Goal: Information Seeking & Learning: Learn about a topic

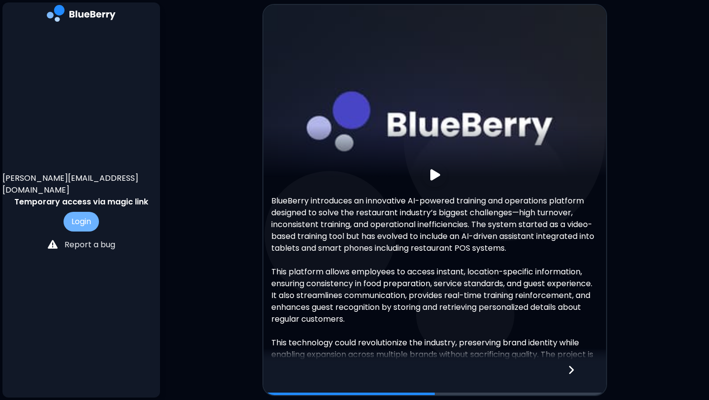
click at [88, 212] on button "Login" at bounding box center [80, 222] width 35 height 20
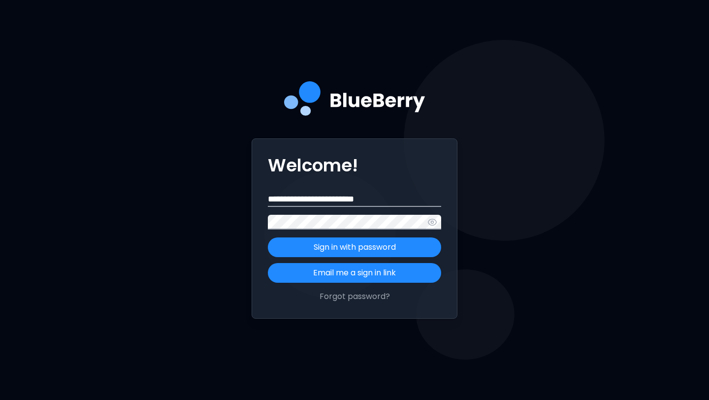
click at [268, 237] on button "Sign in with password" at bounding box center [354, 247] width 173 height 20
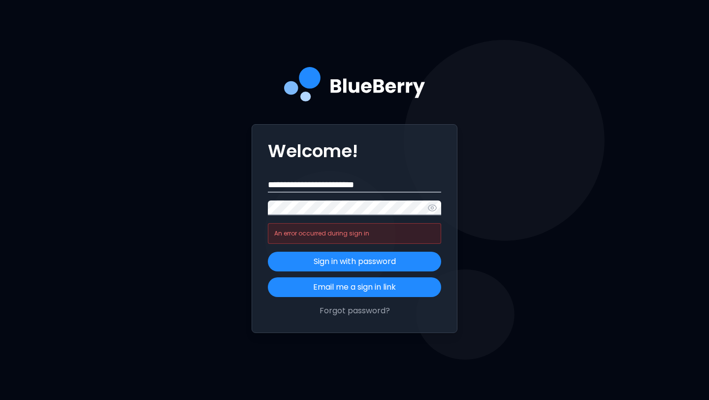
click at [268, 251] on button "Sign in with password" at bounding box center [354, 261] width 173 height 20
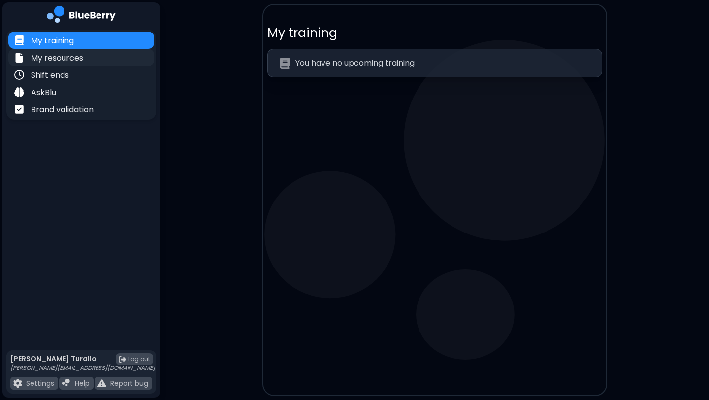
click at [55, 63] on p "My resources" at bounding box center [57, 58] width 52 height 12
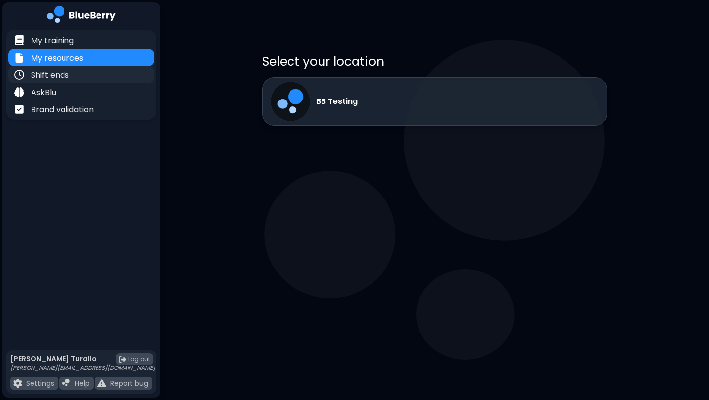
click at [73, 75] on div "Shift ends" at bounding box center [81, 74] width 146 height 17
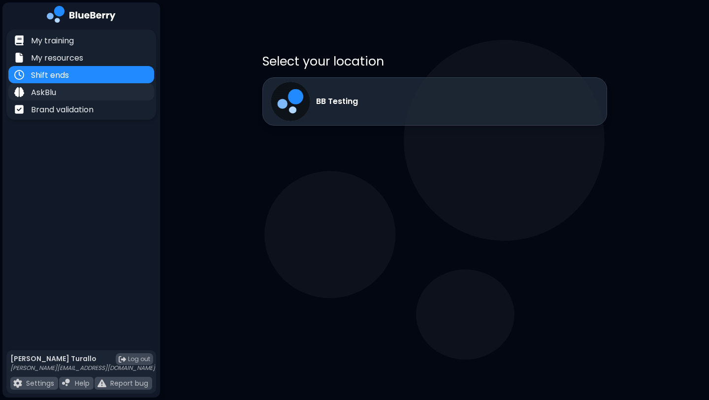
click at [76, 88] on div "AskBlu" at bounding box center [81, 91] width 146 height 17
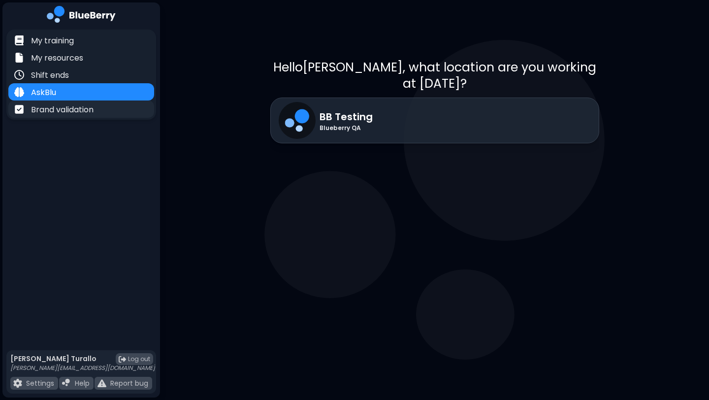
click at [81, 106] on p "Brand validation" at bounding box center [62, 110] width 62 height 12
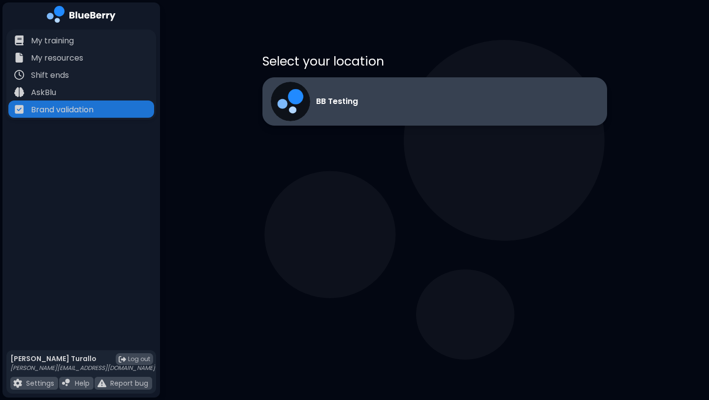
click at [434, 124] on div "BB Testing" at bounding box center [434, 101] width 344 height 48
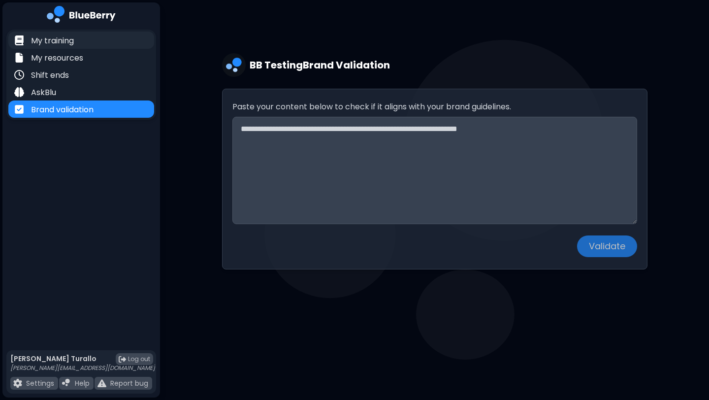
click at [75, 42] on div "My training" at bounding box center [81, 39] width 146 height 17
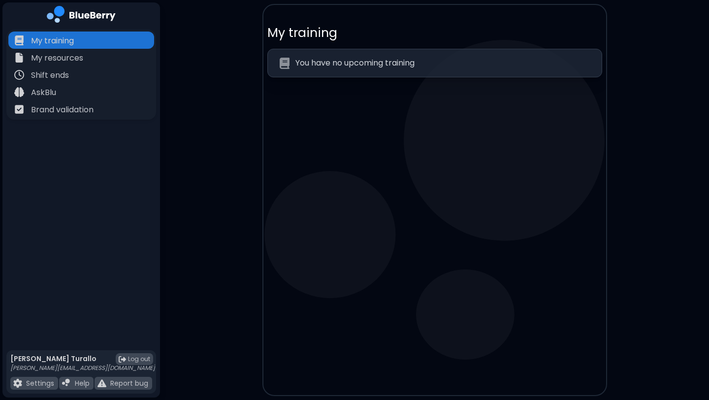
click at [389, 73] on div "You have no upcoming training" at bounding box center [434, 63] width 335 height 29
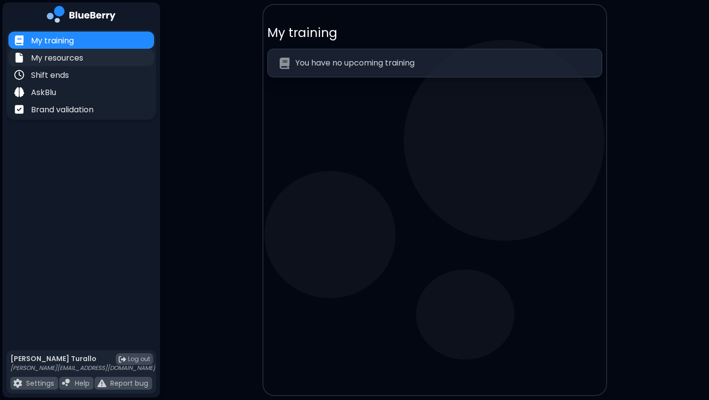
click at [64, 58] on p "My resources" at bounding box center [57, 58] width 52 height 12
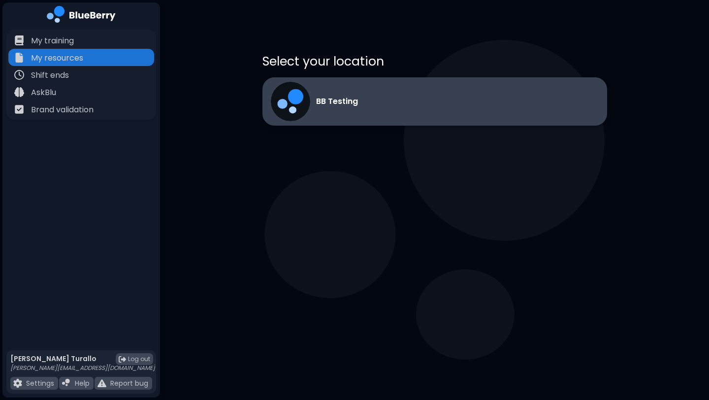
click at [397, 93] on div "BB Testing" at bounding box center [434, 101] width 344 height 48
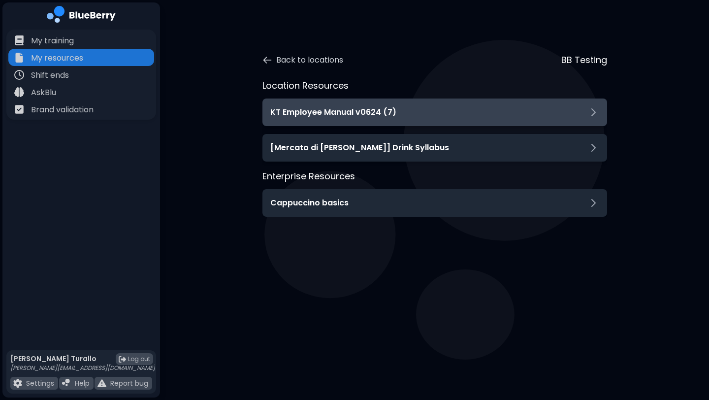
click at [438, 118] on div "KT Employee Manual v0624 (7)" at bounding box center [434, 112] width 344 height 28
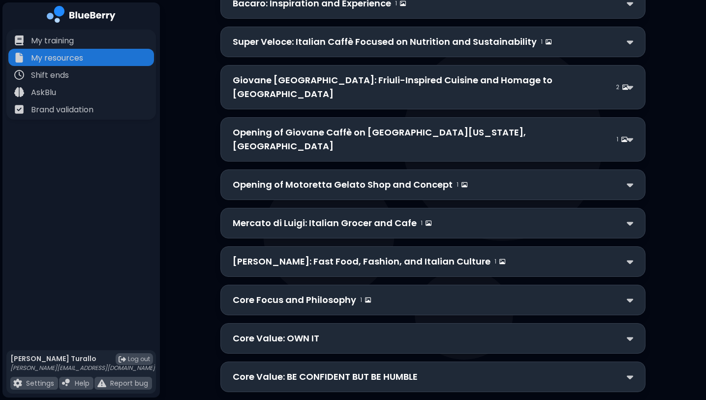
scroll to position [403, 0]
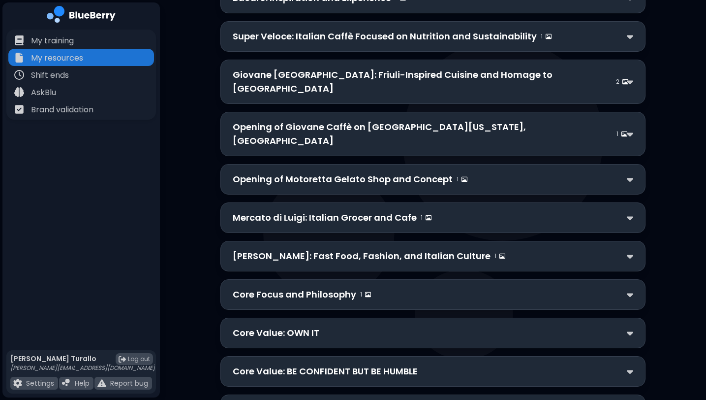
click at [340, 211] on p "Mercato di Luigi: Italian Grocer and Cafe" at bounding box center [325, 218] width 184 height 14
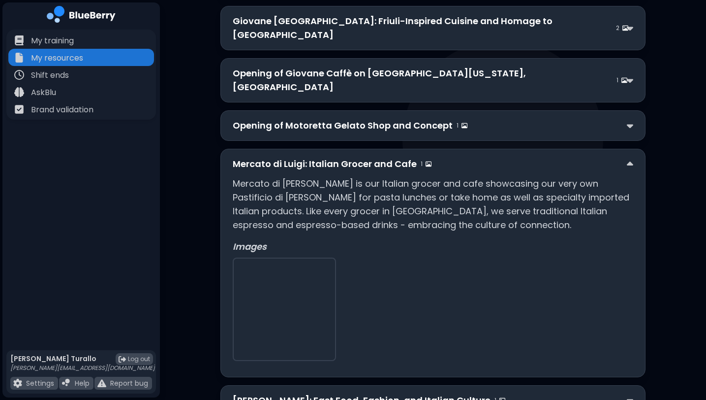
scroll to position [477, 0]
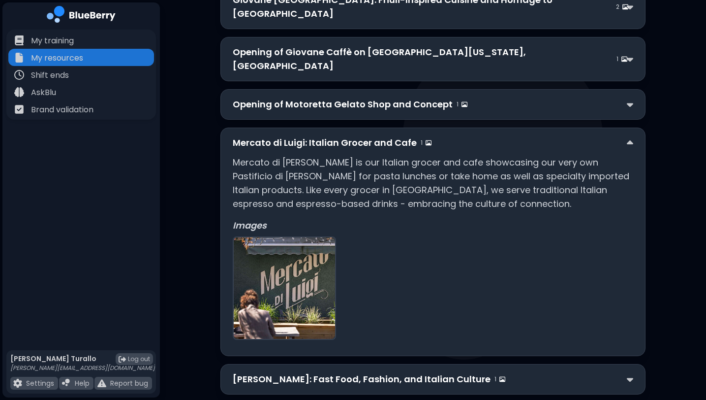
click at [354, 136] on p "Mercato di Luigi: Italian Grocer and Cafe" at bounding box center [325, 143] width 184 height 14
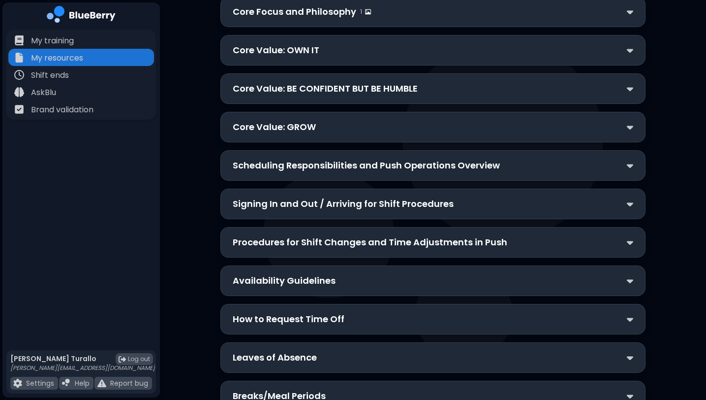
scroll to position [694, 0]
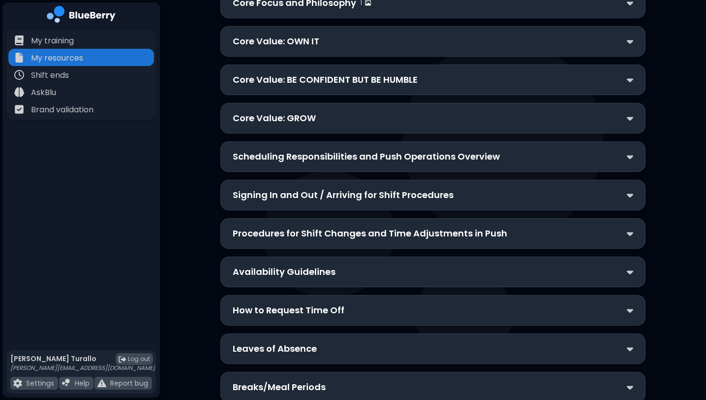
click at [358, 150] on p "Scheduling Responsibilities and Push Operations Overview" at bounding box center [366, 157] width 267 height 14
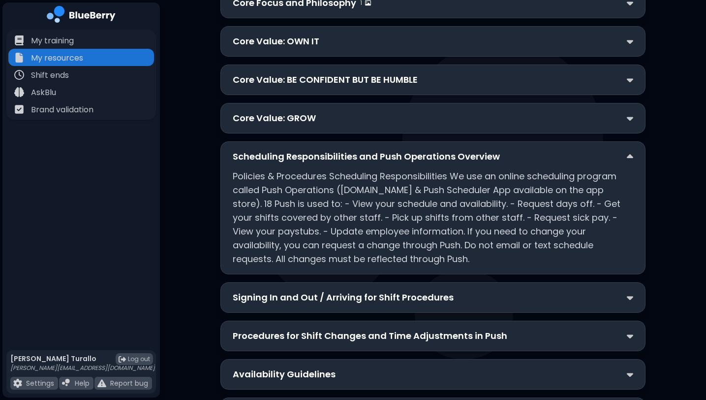
click at [358, 150] on p "Scheduling Responsibilities and Push Operations Overview" at bounding box center [366, 157] width 267 height 14
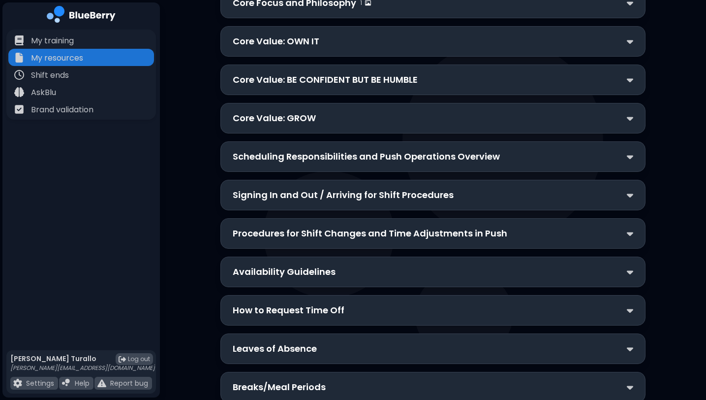
click at [362, 180] on div "Signing In and Out / Arriving for Shift Procedures" at bounding box center [432, 195] width 425 height 31
click at [366, 188] on p "Signing In and Out / Arriving for Shift Procedures" at bounding box center [343, 195] width 221 height 14
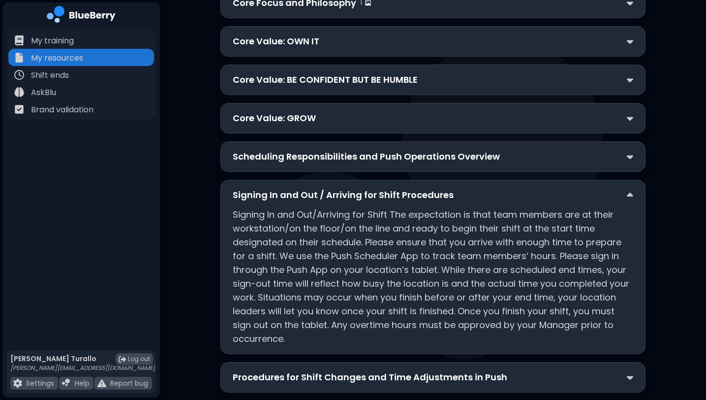
click at [365, 188] on p "Signing In and Out / Arriving for Shift Procedures" at bounding box center [343, 195] width 221 height 14
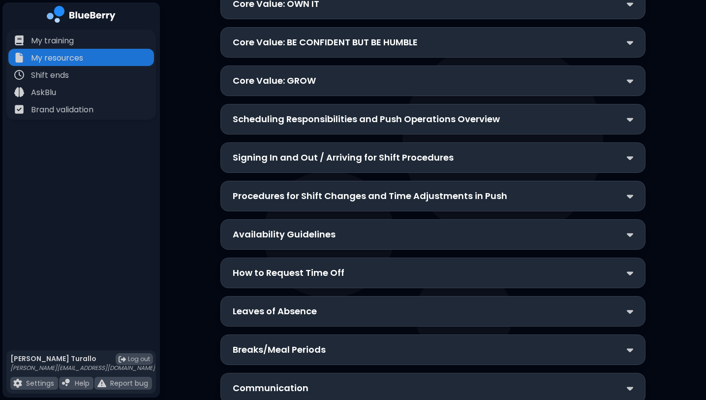
scroll to position [734, 0]
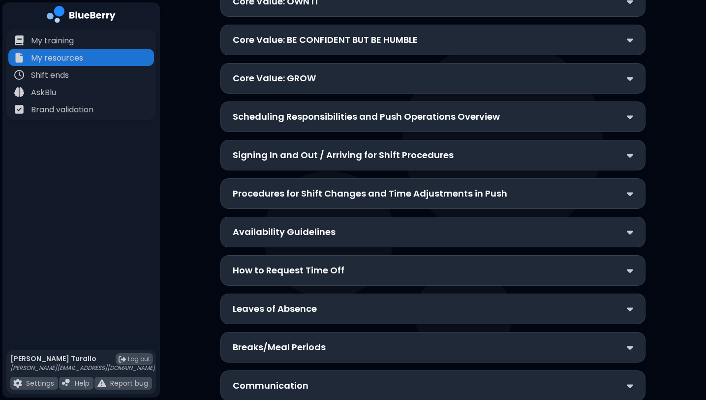
click at [375, 186] on p "Procedures for Shift Changes and Time Adjustments in Push" at bounding box center [370, 193] width 275 height 14
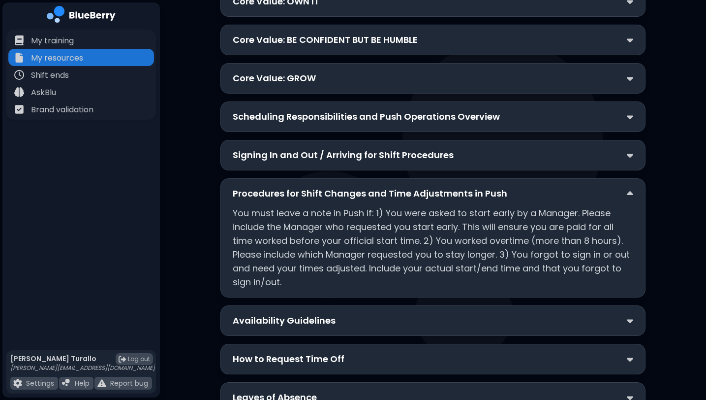
click at [272, 186] on p "Procedures for Shift Changes and Time Adjustments in Push" at bounding box center [370, 193] width 275 height 14
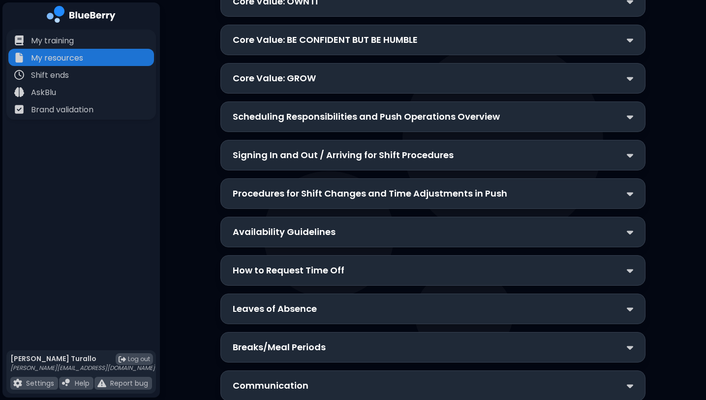
click at [273, 225] on p "Availability Guidelines" at bounding box center [284, 232] width 103 height 14
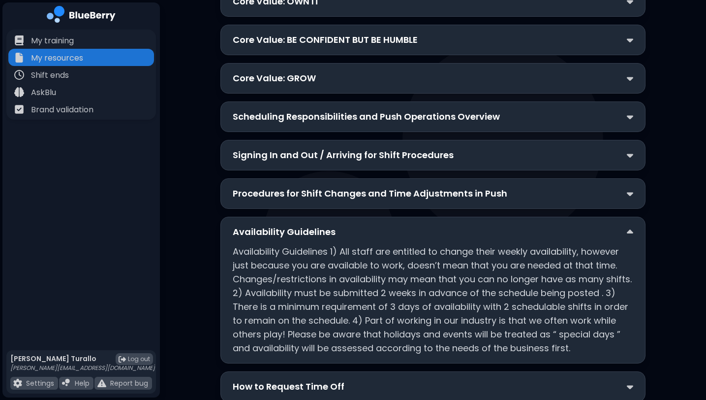
click at [273, 225] on p "Availability Guidelines" at bounding box center [284, 232] width 103 height 14
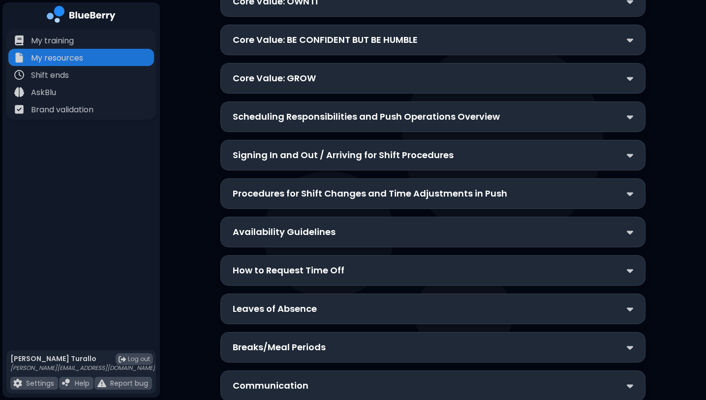
click at [279, 263] on p "How to Request Time Off" at bounding box center [289, 270] width 112 height 14
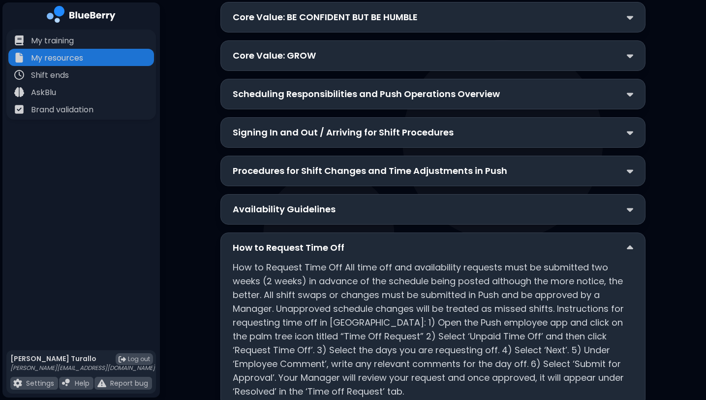
scroll to position [764, 0]
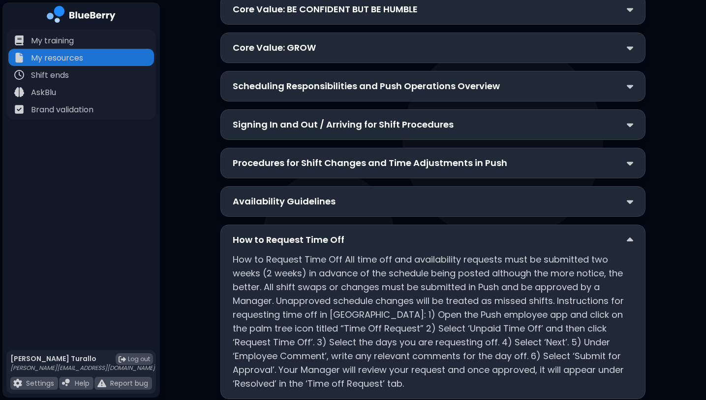
click at [286, 233] on p "How to Request Time Off" at bounding box center [289, 240] width 112 height 14
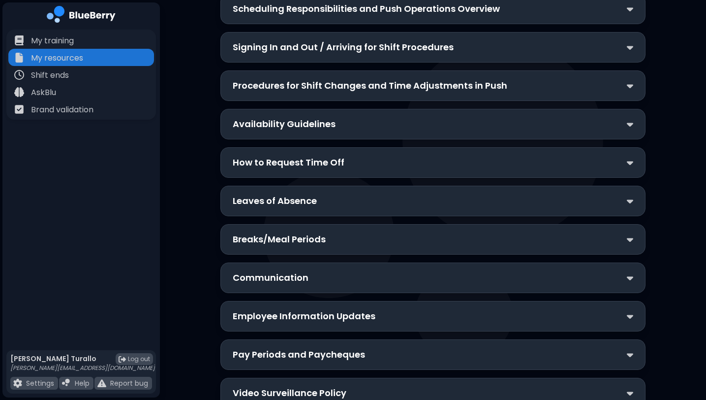
scroll to position [846, 0]
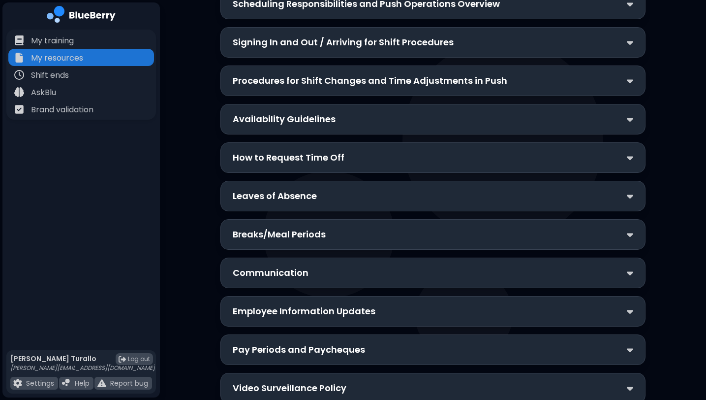
click at [286, 227] on p "Breaks/Meal Periods" at bounding box center [279, 234] width 93 height 14
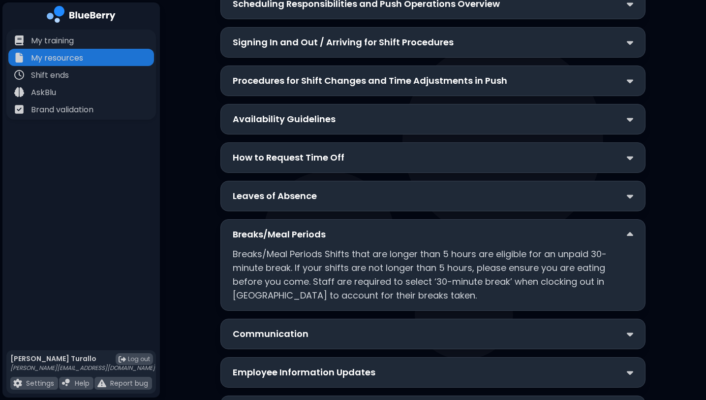
click at [286, 227] on p "Breaks/Meal Periods" at bounding box center [279, 234] width 93 height 14
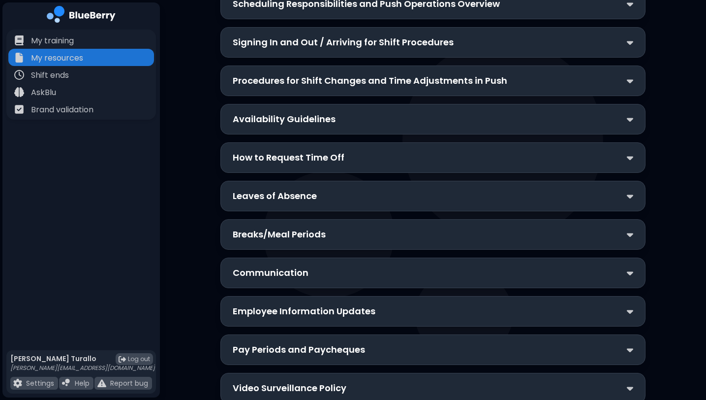
click at [297, 257] on div "Communication" at bounding box center [432, 272] width 425 height 31
click at [335, 266] on div "Communication" at bounding box center [433, 273] width 401 height 14
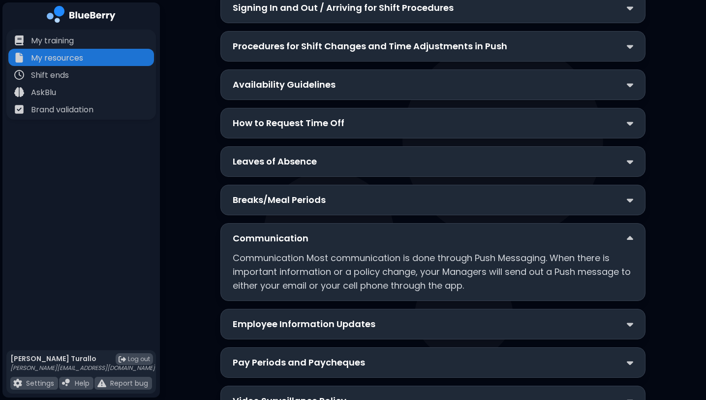
scroll to position [881, 0]
click at [349, 231] on div "Communication" at bounding box center [433, 238] width 401 height 14
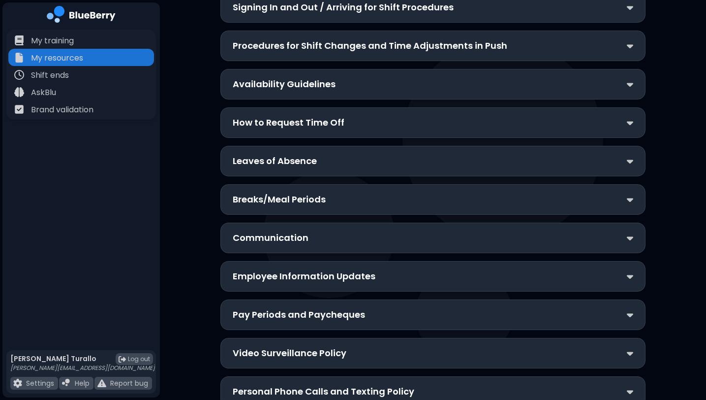
click at [343, 269] on p "Employee Information Updates" at bounding box center [304, 276] width 143 height 14
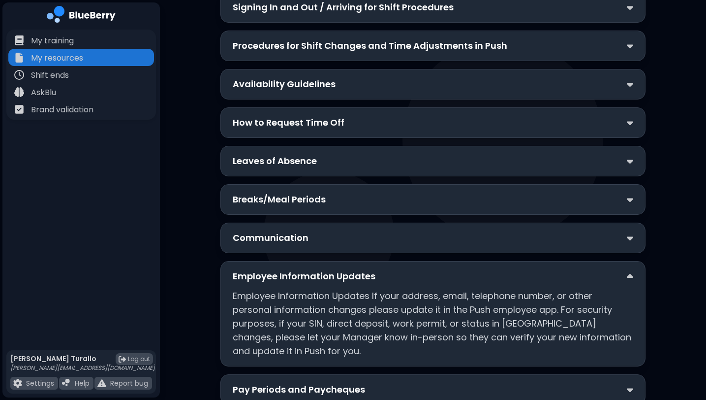
click at [343, 269] on p "Employee Information Updates" at bounding box center [304, 276] width 143 height 14
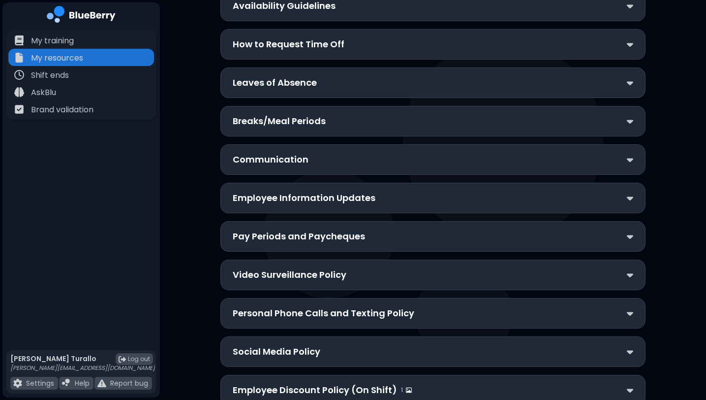
scroll to position [961, 0]
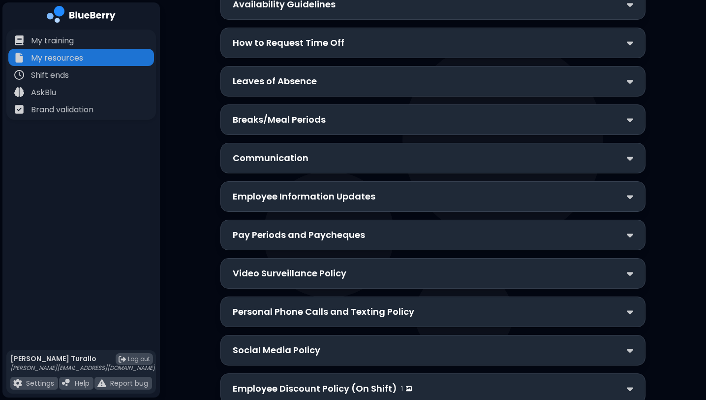
click at [353, 219] on div "Pay Periods and Paycheques" at bounding box center [432, 234] width 425 height 31
click at [357, 228] on p "Pay Periods and Paycheques" at bounding box center [299, 235] width 132 height 14
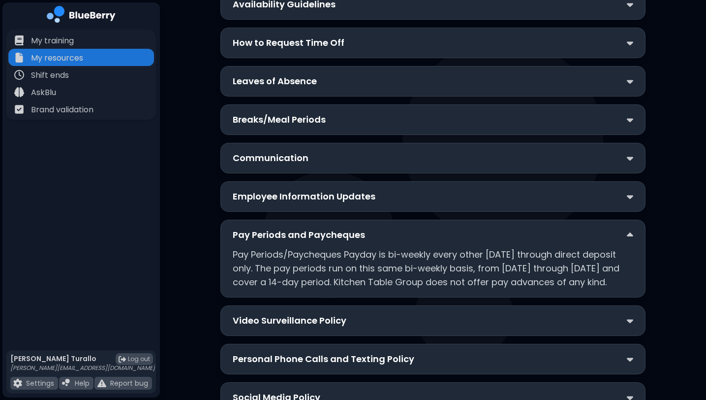
click at [357, 228] on p "Pay Periods and Paycheques" at bounding box center [299, 235] width 132 height 14
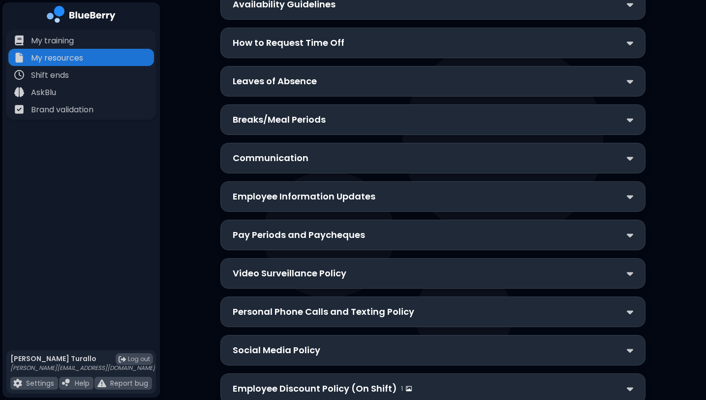
click at [358, 266] on div "Video Surveillance Policy" at bounding box center [433, 273] width 401 height 14
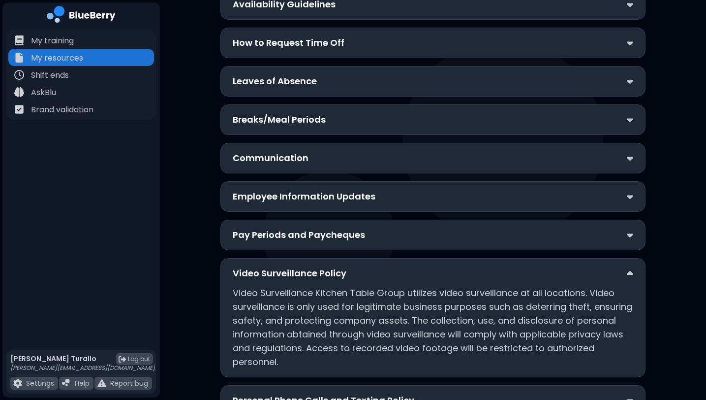
click at [358, 266] on div "Video Surveillance Policy" at bounding box center [433, 273] width 401 height 14
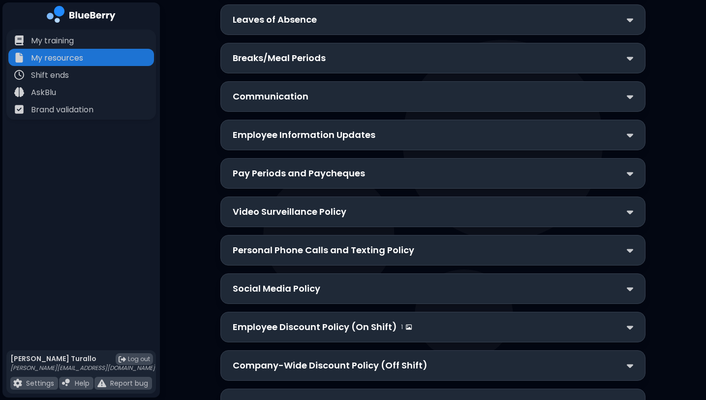
scroll to position [1023, 0]
click at [356, 234] on div "Personal Phone Calls and Texting Policy" at bounding box center [432, 249] width 425 height 31
click at [342, 243] on p "Personal Phone Calls and Texting Policy" at bounding box center [324, 250] width 182 height 14
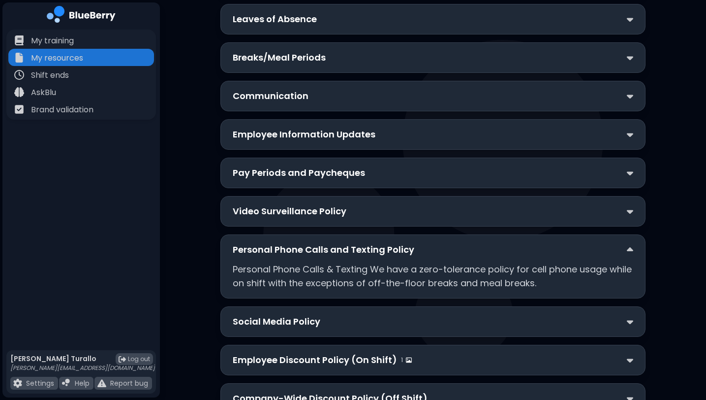
click at [342, 243] on p "Personal Phone Calls and Texting Policy" at bounding box center [324, 250] width 182 height 14
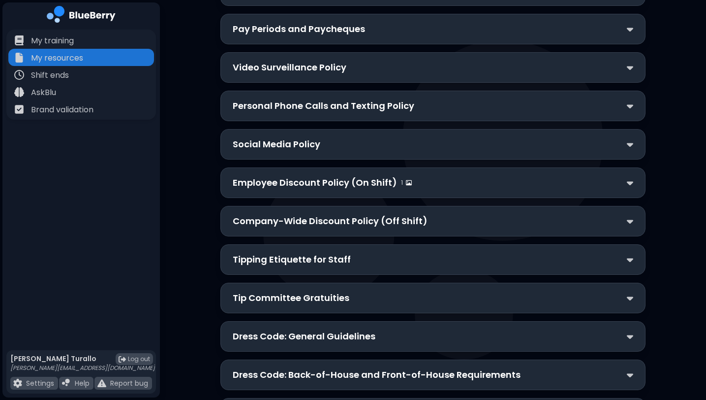
scroll to position [1169, 0]
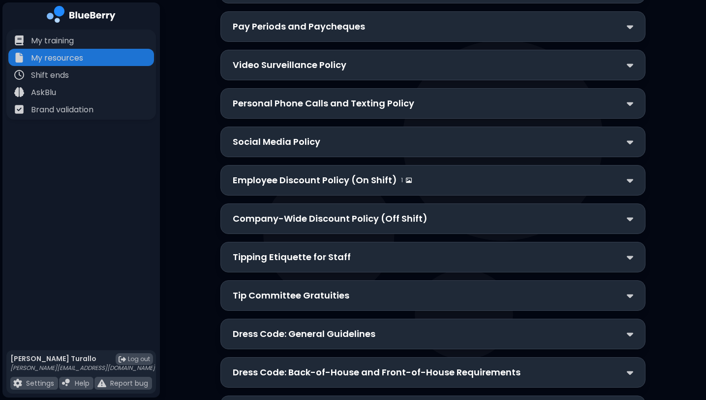
click at [342, 212] on p "Company-Wide Discount Policy (Off Shift)" at bounding box center [330, 219] width 195 height 14
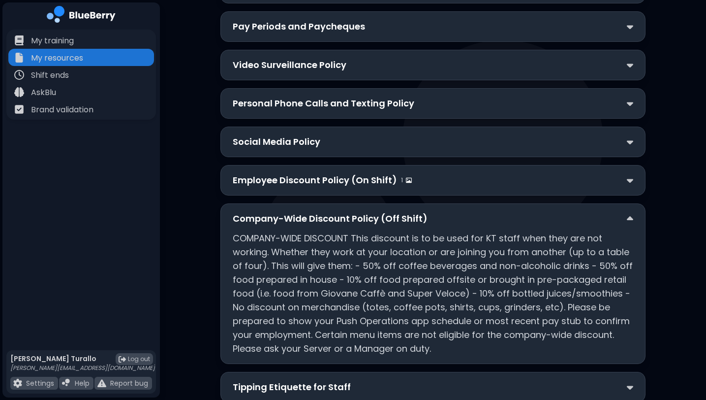
click at [342, 212] on p "Company-Wide Discount Policy (Off Shift)" at bounding box center [330, 219] width 195 height 14
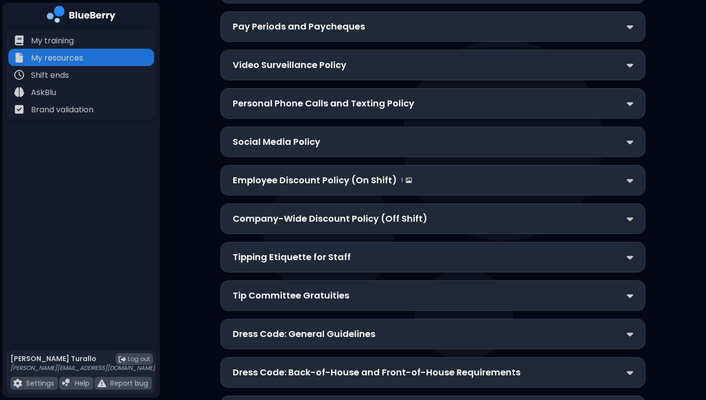
click at [350, 242] on div "Tipping Etiquette for Staff" at bounding box center [432, 257] width 425 height 31
click at [336, 250] on p "Tipping Etiquette for Staff" at bounding box center [292, 257] width 118 height 14
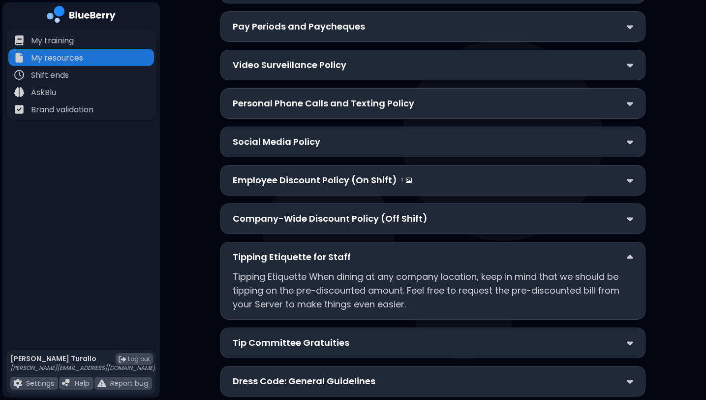
click at [336, 250] on p "Tipping Etiquette for Staff" at bounding box center [292, 257] width 118 height 14
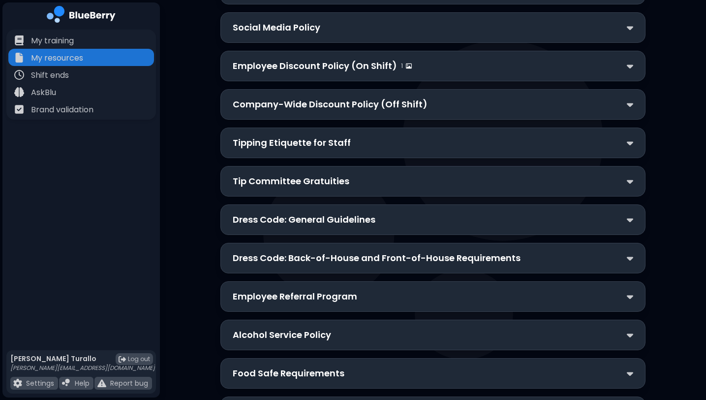
scroll to position [1284, 0]
click at [339, 122] on div "KT Employee Manual v0624 (7) About Kitchen Table Restaurants & Caffès Pourhouse…" at bounding box center [432, 147] width 425 height 2706
click at [338, 173] on p "Tip Committee Gratuities" at bounding box center [291, 180] width 117 height 14
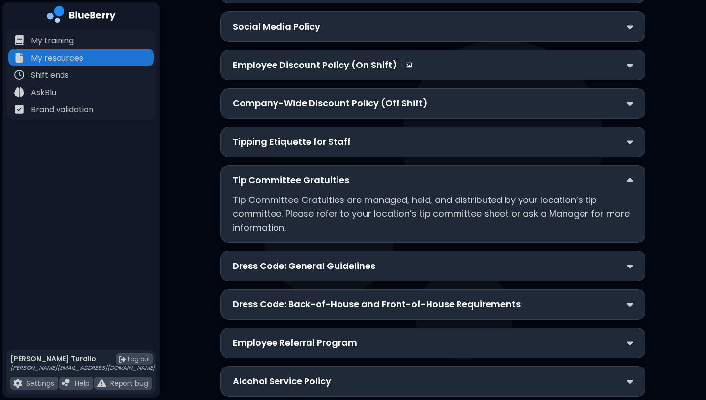
click at [338, 173] on p "Tip Committee Gratuities" at bounding box center [291, 180] width 117 height 14
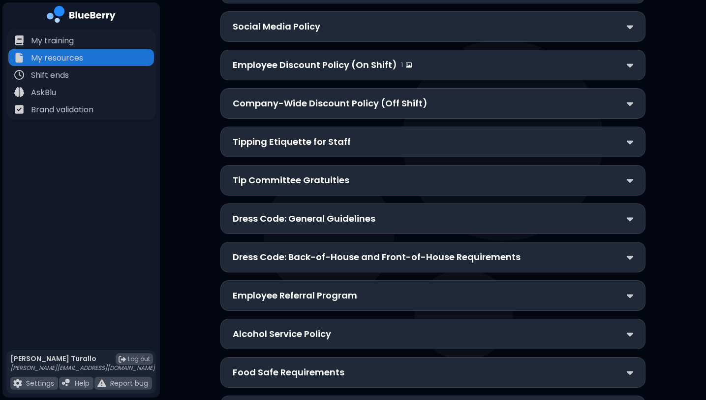
click at [340, 212] on p "Dress Code: General Guidelines" at bounding box center [304, 219] width 143 height 14
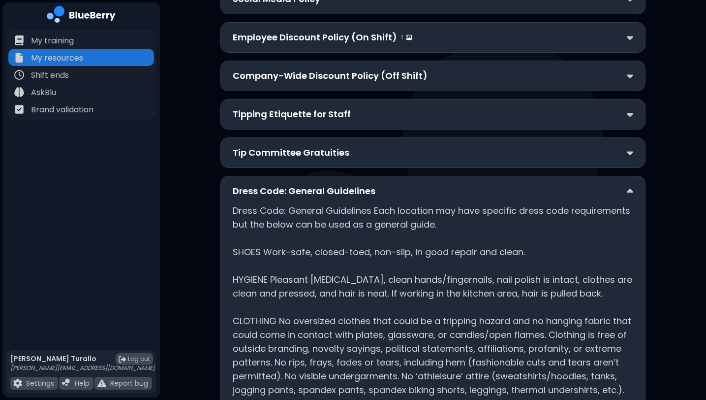
scroll to position [1306, 0]
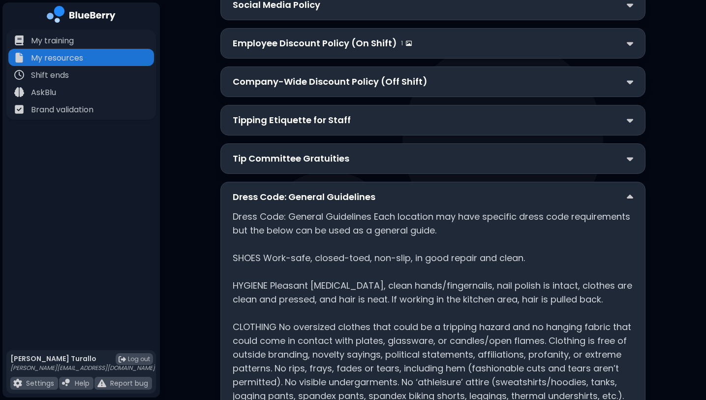
click at [346, 190] on p "Dress Code: General Guidelines" at bounding box center [304, 197] width 143 height 14
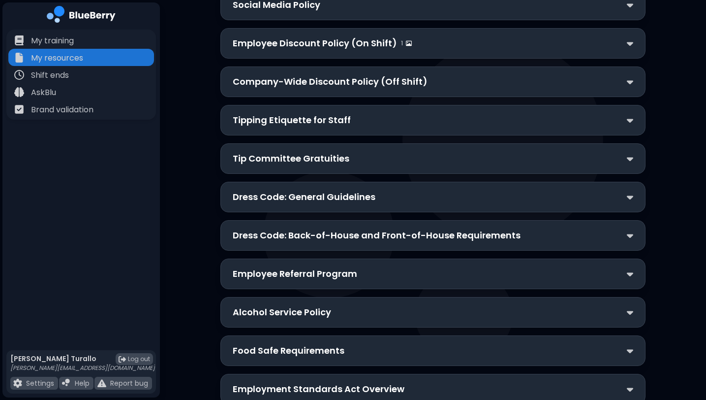
click at [341, 228] on p "Dress Code: Back-of-House and Front-of-House Requirements" at bounding box center [377, 235] width 288 height 14
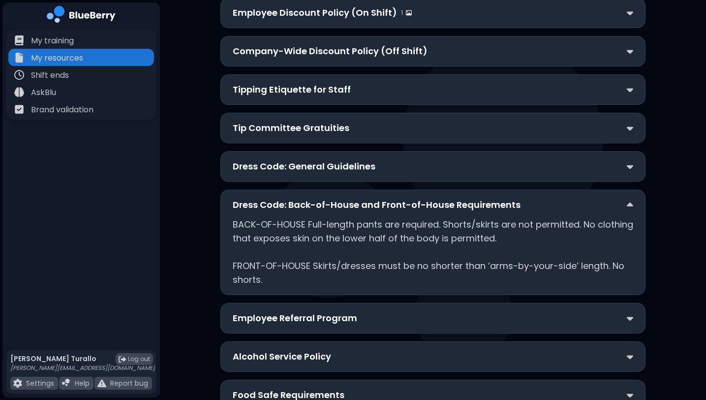
scroll to position [1337, 0]
click at [335, 197] on p "Dress Code: Back-of-House and Front-of-House Requirements" at bounding box center [377, 204] width 288 height 14
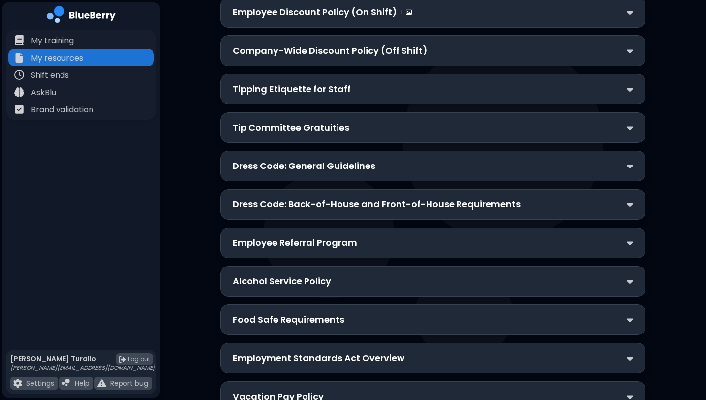
click at [344, 236] on p "Employee Referral Program" at bounding box center [295, 243] width 124 height 14
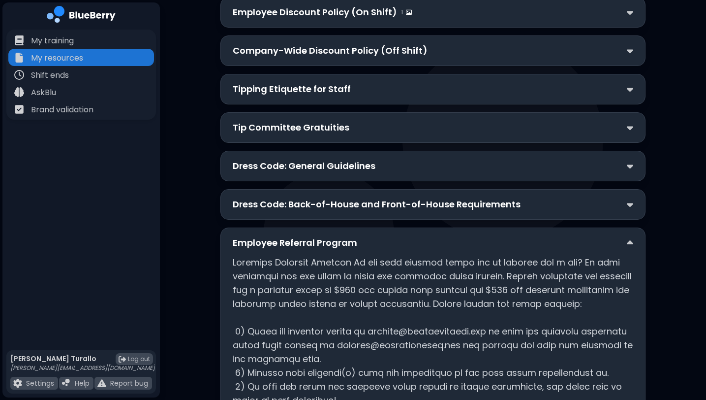
click at [344, 236] on p "Employee Referral Program" at bounding box center [295, 243] width 124 height 14
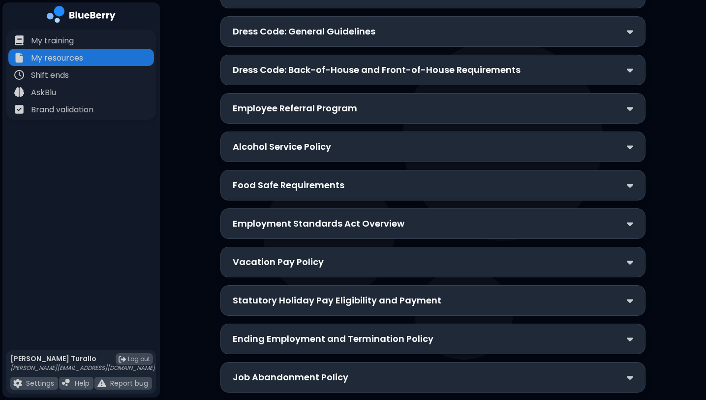
scroll to position [1472, 0]
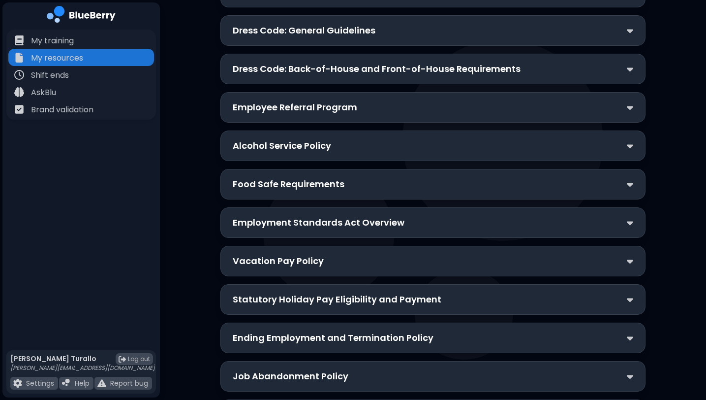
click at [343, 139] on div "Alcohol Service Policy" at bounding box center [433, 146] width 401 height 14
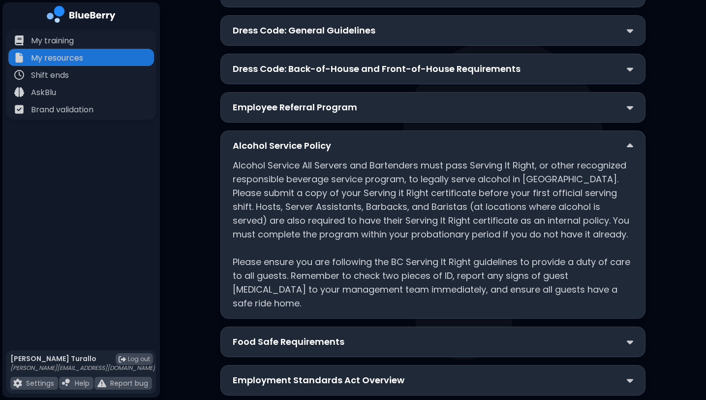
click at [343, 139] on div "Alcohol Service Policy" at bounding box center [433, 146] width 401 height 14
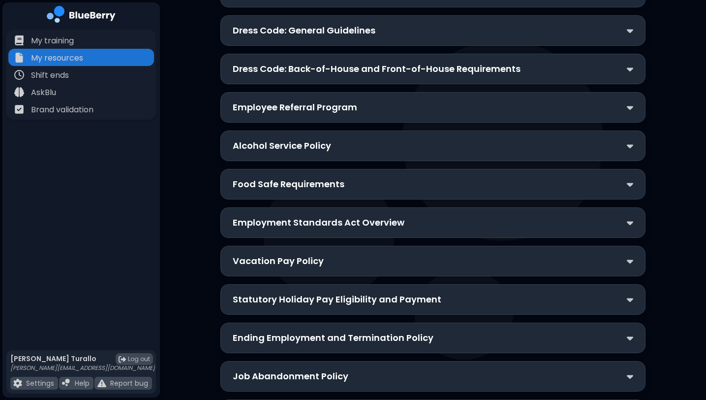
click at [374, 254] on div "Vacation Pay Policy" at bounding box center [433, 261] width 401 height 14
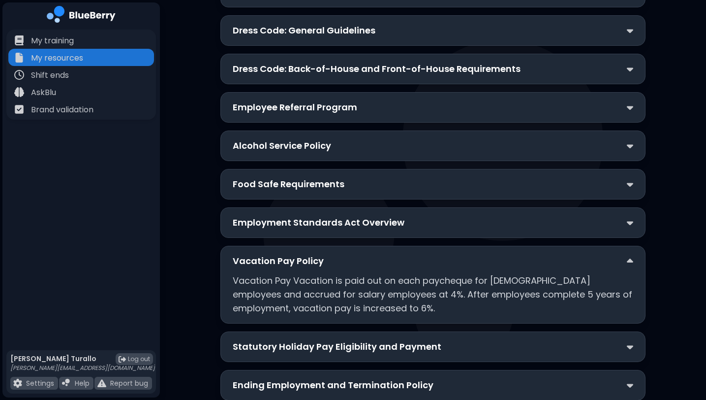
click at [374, 254] on div "Vacation Pay Policy" at bounding box center [433, 261] width 401 height 14
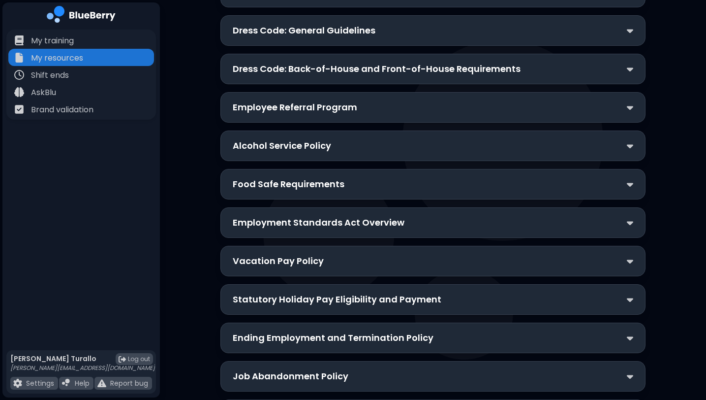
click at [394, 284] on div "Statutory Holiday Pay Eligibility and Payment" at bounding box center [432, 299] width 425 height 31
click at [394, 292] on p "Statutory Holiday Pay Eligibility and Payment" at bounding box center [337, 299] width 209 height 14
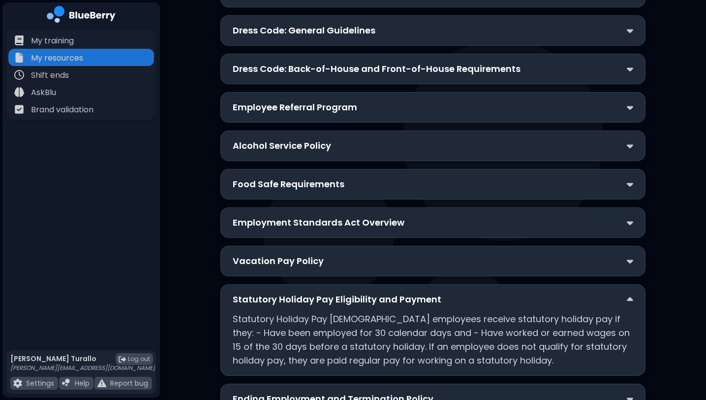
click at [394, 292] on p "Statutory Holiday Pay Eligibility and Payment" at bounding box center [337, 299] width 209 height 14
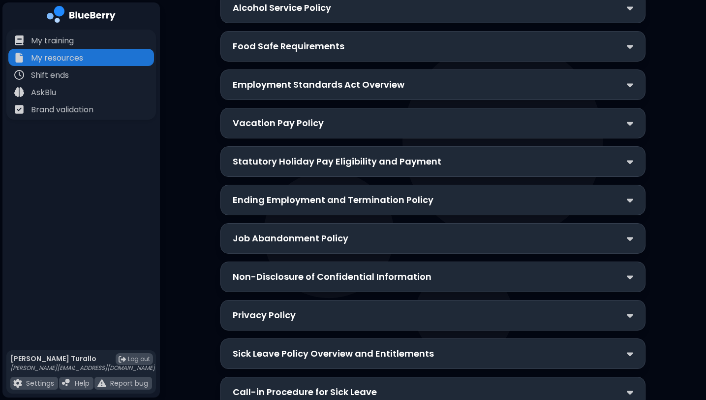
scroll to position [1621, 0]
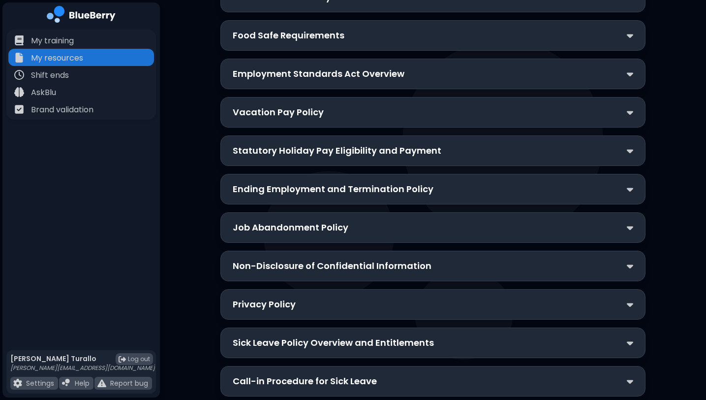
click at [403, 182] on p "Ending Employment and Termination Policy" at bounding box center [333, 189] width 201 height 14
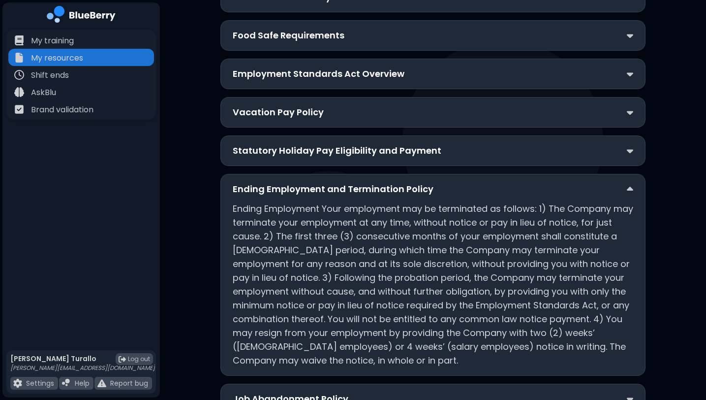
click at [405, 174] on div "Ending Employment and Termination Policy Ending Employment Your employment may …" at bounding box center [432, 275] width 425 height 202
click at [400, 182] on p "Ending Employment and Termination Policy" at bounding box center [333, 189] width 201 height 14
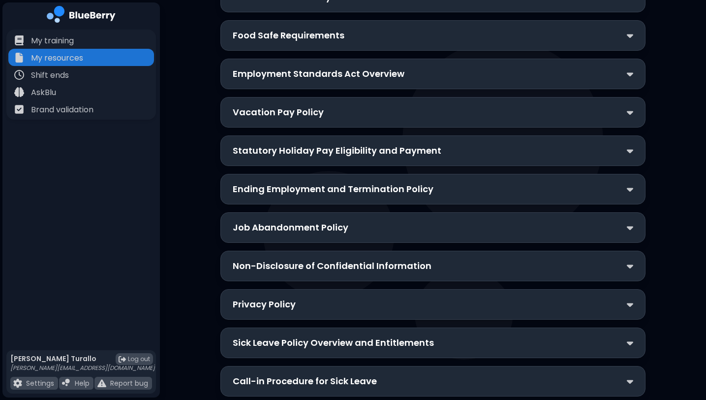
click at [389, 220] on div "Job Abandonment Policy" at bounding box center [433, 227] width 401 height 14
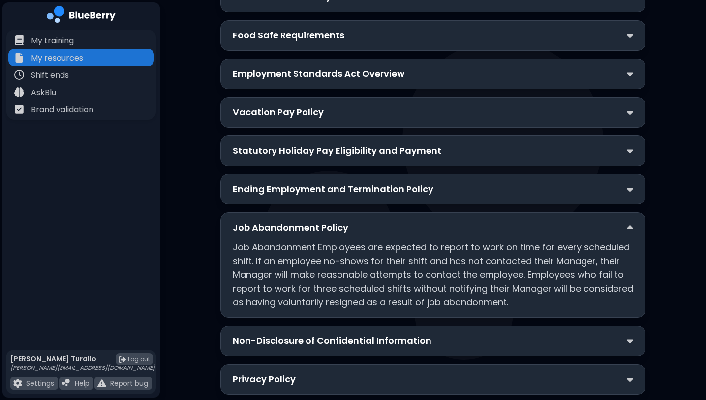
click at [389, 220] on div "Job Abandonment Policy" at bounding box center [433, 227] width 401 height 14
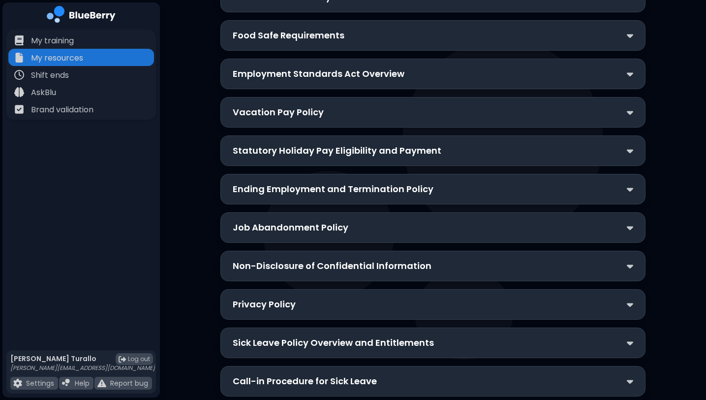
click at [392, 259] on p "Non-Disclosure of Confidential Information" at bounding box center [332, 266] width 199 height 14
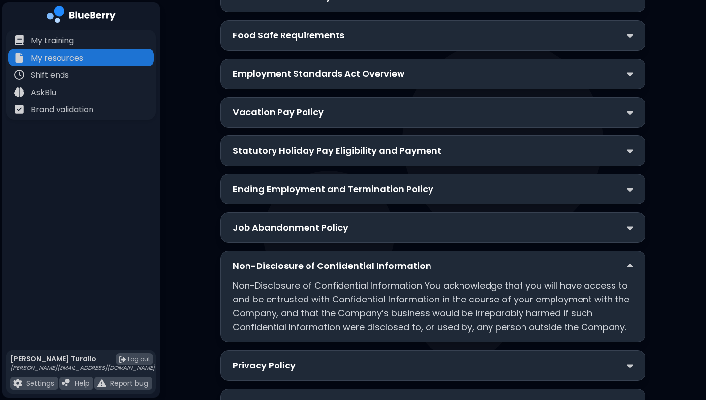
click at [392, 259] on p "Non-Disclosure of Confidential Information" at bounding box center [332, 266] width 199 height 14
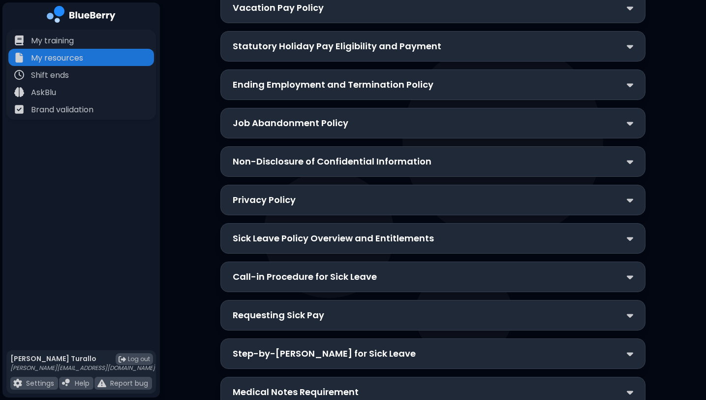
scroll to position [1729, 0]
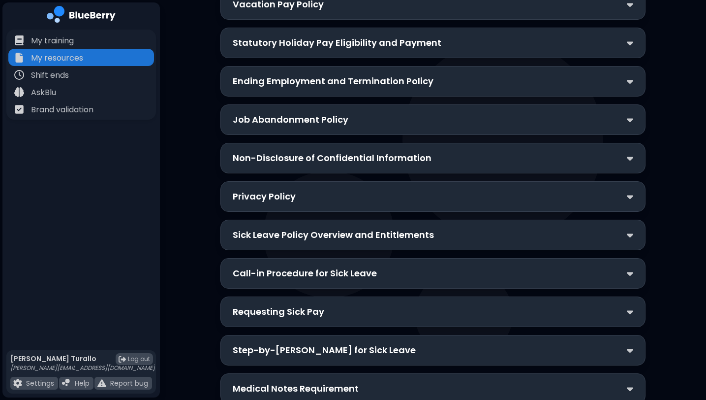
click at [386, 228] on p "Sick Leave Policy Overview and Entitlements" at bounding box center [333, 235] width 201 height 14
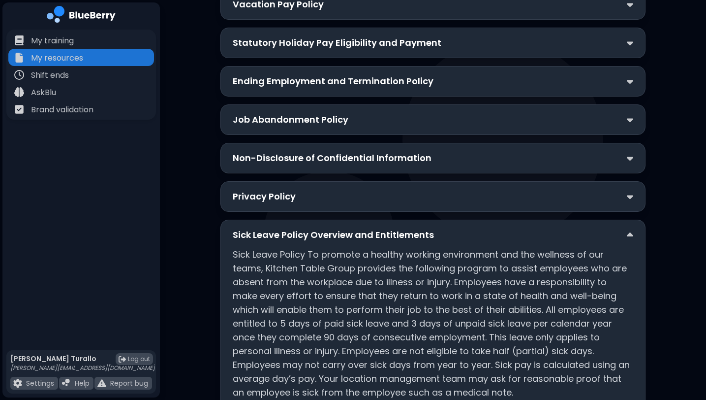
click at [386, 228] on p "Sick Leave Policy Overview and Entitlements" at bounding box center [333, 235] width 201 height 14
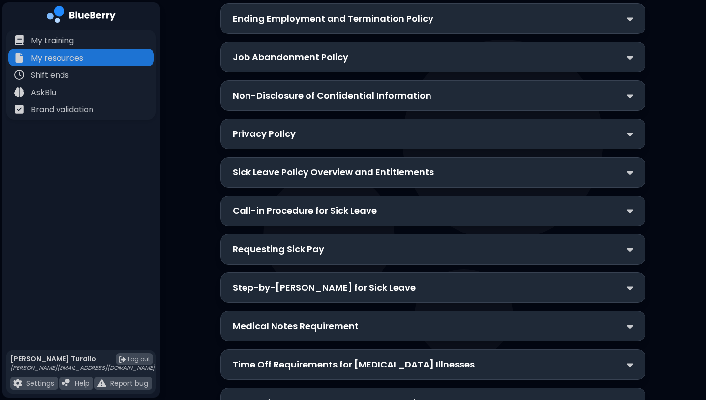
scroll to position [1807, 0]
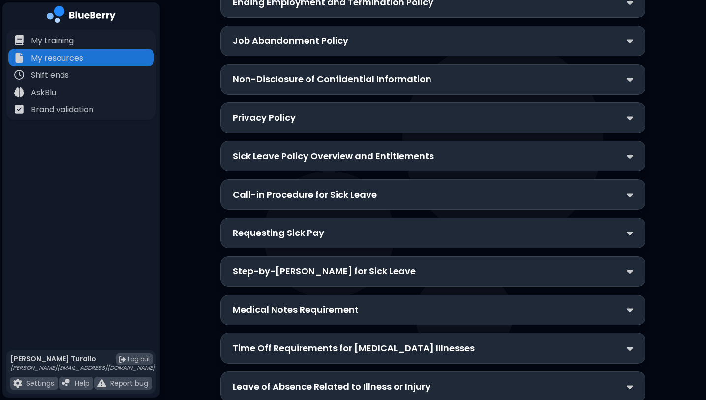
click at [386, 226] on div "Requesting Sick Pay" at bounding box center [433, 233] width 401 height 14
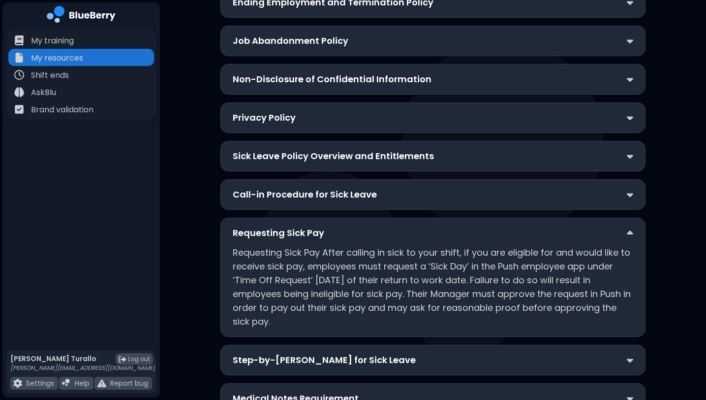
click at [386, 226] on div "Requesting Sick Pay" at bounding box center [433, 233] width 401 height 14
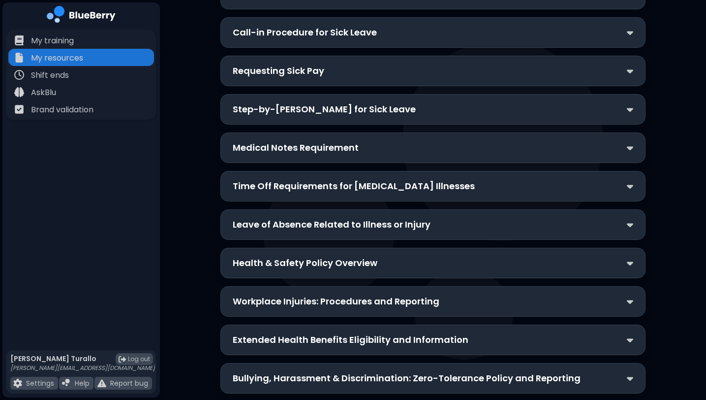
scroll to position [1973, 0]
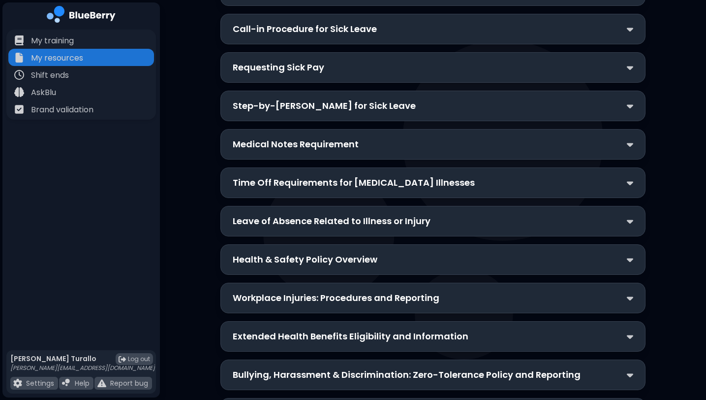
click at [392, 167] on div "Time Off Requirements for [MEDICAL_DATA] Illnesses" at bounding box center [432, 182] width 425 height 31
click at [392, 176] on p "Time Off Requirements for [MEDICAL_DATA] Illnesses" at bounding box center [354, 183] width 242 height 14
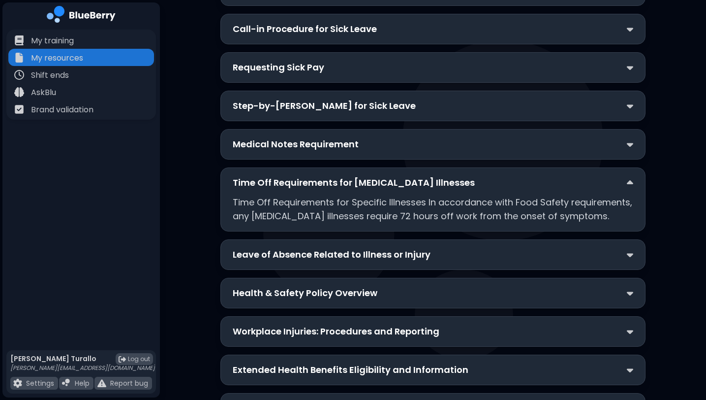
click at [398, 248] on p "Leave of Absence Related to Illness or Injury" at bounding box center [332, 255] width 198 height 14
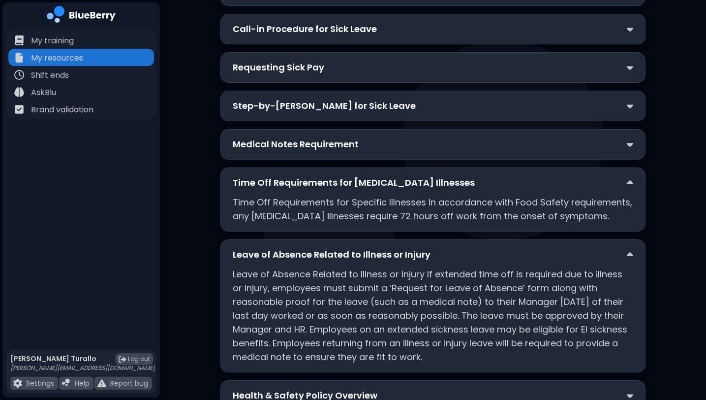
click at [395, 248] on p "Leave of Absence Related to Illness or Injury" at bounding box center [332, 255] width 198 height 14
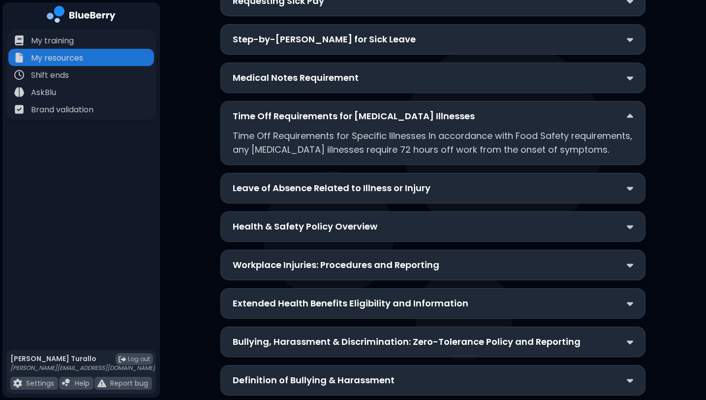
scroll to position [2035, 0]
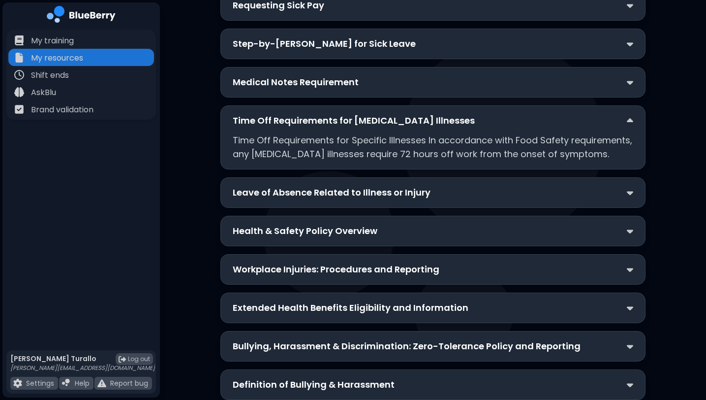
click at [393, 262] on p "Workplace Injuries: Procedures and Reporting" at bounding box center [336, 269] width 207 height 14
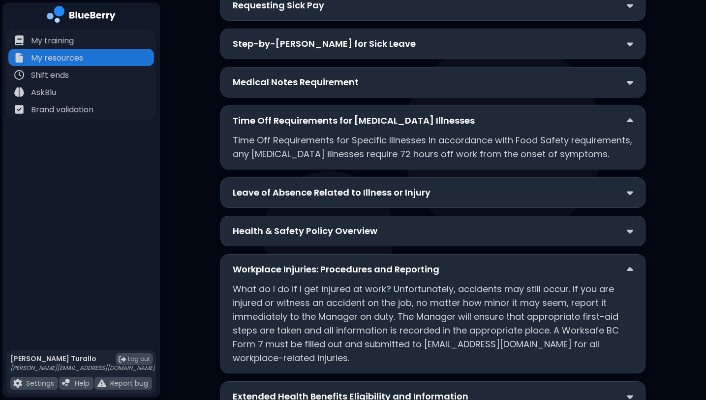
click at [393, 262] on p "Workplace Injuries: Procedures and Reporting" at bounding box center [336, 269] width 207 height 14
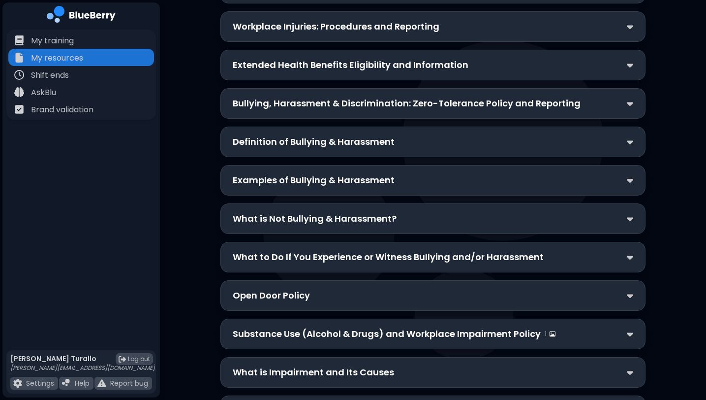
scroll to position [2284, 0]
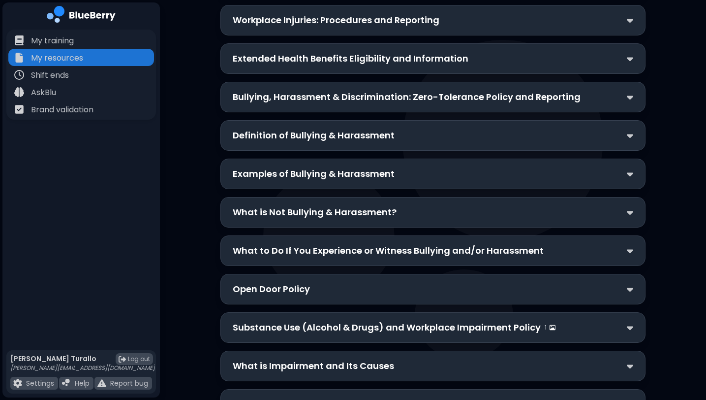
click at [387, 205] on p "What is Not Bullying & Harassment?" at bounding box center [315, 212] width 164 height 14
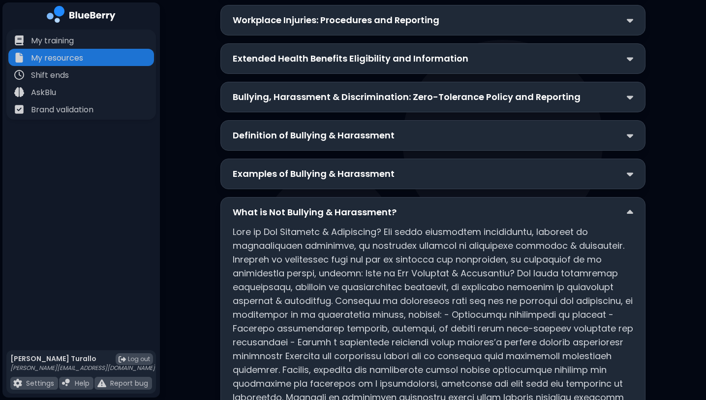
click at [387, 205] on p "What is Not Bullying & Harassment?" at bounding box center [315, 212] width 164 height 14
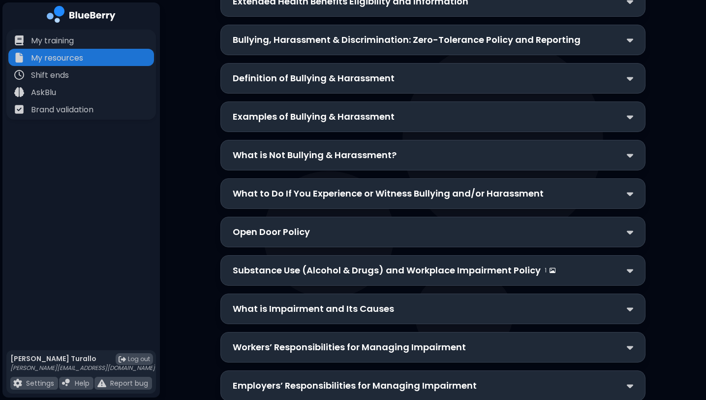
scroll to position [2341, 0]
click at [384, 224] on div "Open Door Policy" at bounding box center [433, 231] width 401 height 14
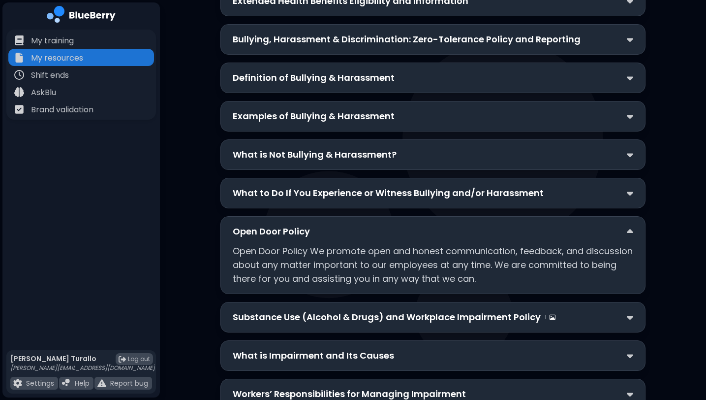
click at [384, 224] on div "Open Door Policy" at bounding box center [433, 231] width 401 height 14
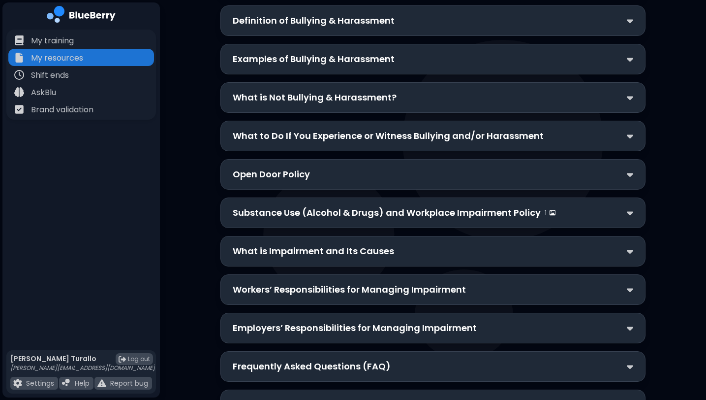
scroll to position [2399, 0]
click at [384, 205] on p "Substance Use (Alcohol & Drugs) and Workplace Impairment Policy" at bounding box center [387, 212] width 308 height 14
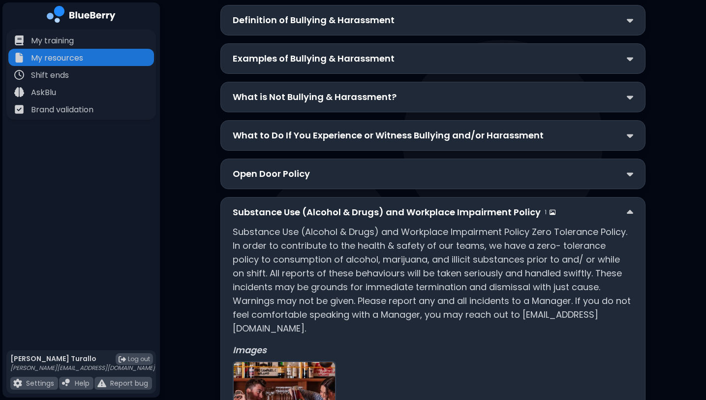
click at [384, 205] on p "Substance Use (Alcohol & Drugs) and Workplace Impairment Policy" at bounding box center [387, 212] width 308 height 14
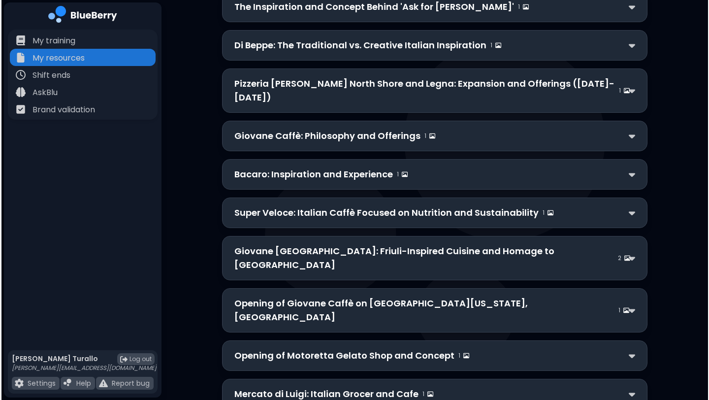
scroll to position [0, 0]
